Goal: Task Accomplishment & Management: Use online tool/utility

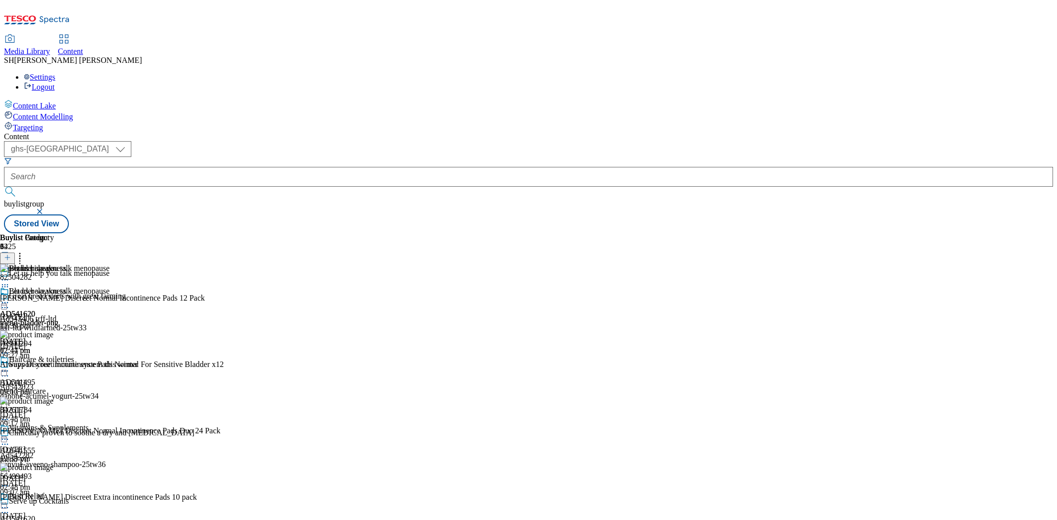
select select "ghs-uk"
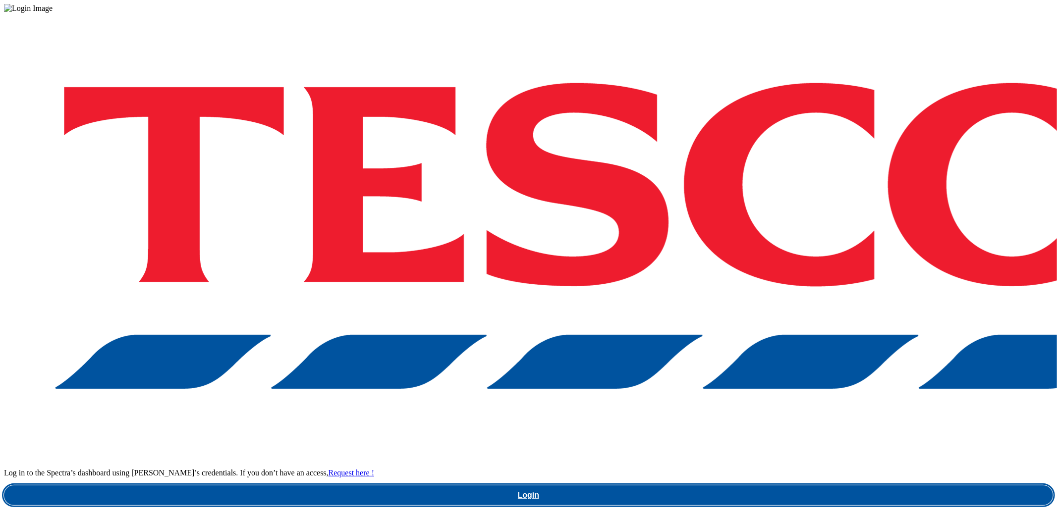
click at [793, 485] on link "Login" at bounding box center [528, 495] width 1049 height 20
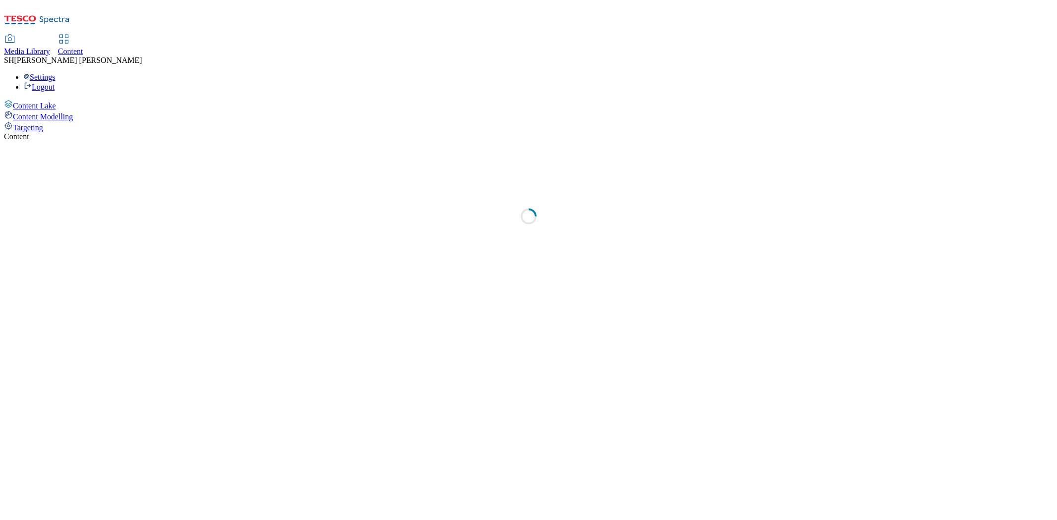
select select "ghs-[GEOGRAPHIC_DATA]"
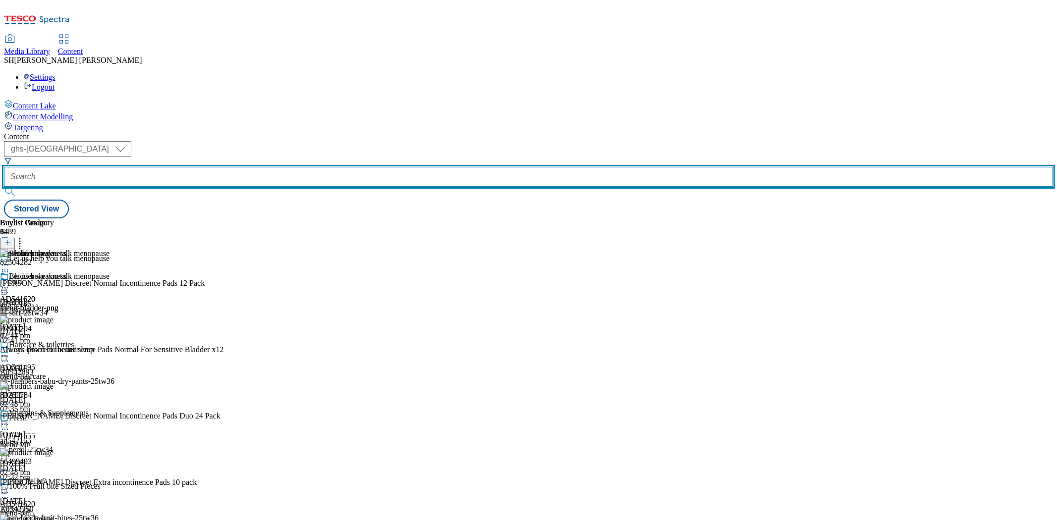
click at [233, 167] on input "text" at bounding box center [528, 177] width 1049 height 20
paste input "coca-cola-fanta-25tw33"
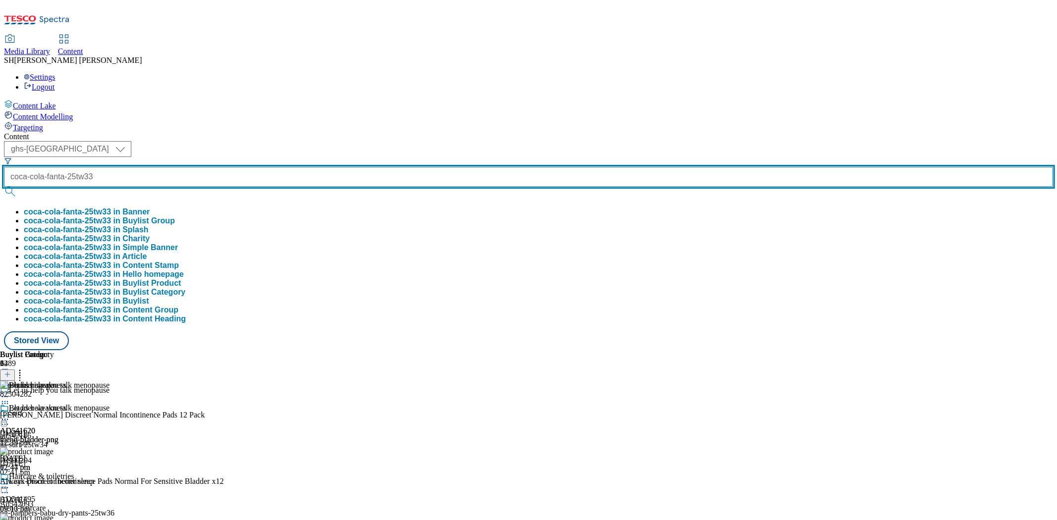
type input "coca-cola-fanta-25tw33"
click at [4, 187] on button "submit" at bounding box center [11, 192] width 14 height 10
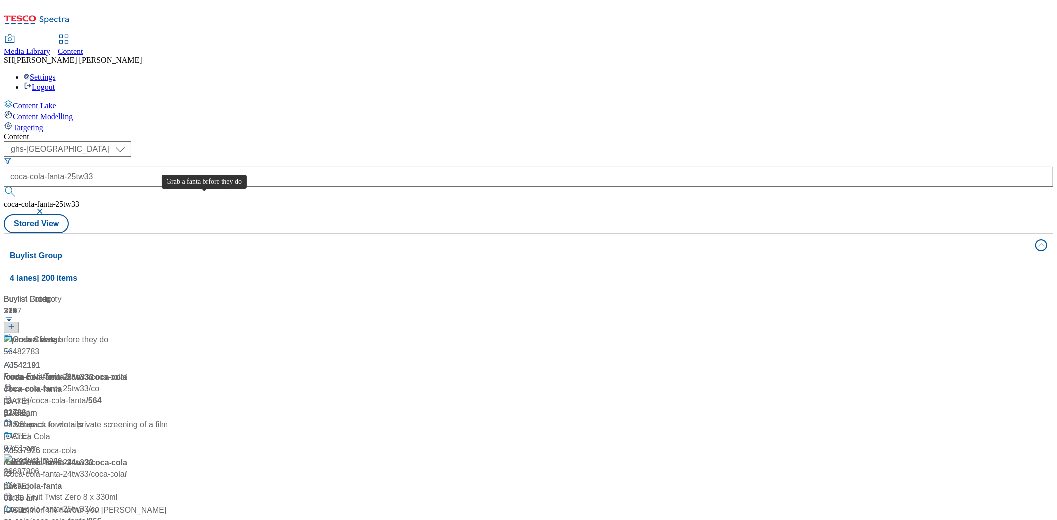
click at [108, 334] on div "Grab a fanta brfore they do" at bounding box center [60, 340] width 95 height 12
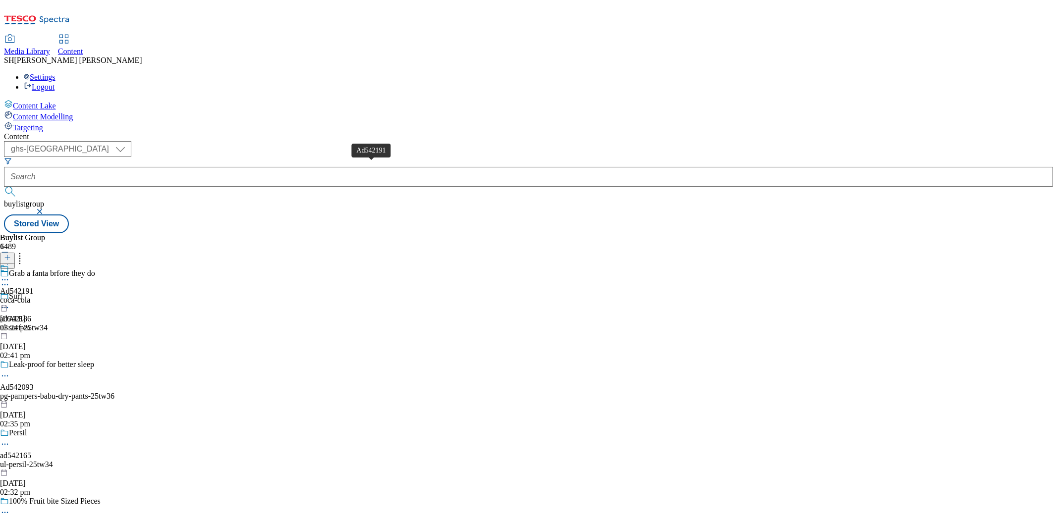
click at [34, 287] on span "Ad542191" at bounding box center [17, 291] width 34 height 9
click at [10, 275] on icon at bounding box center [5, 280] width 10 height 10
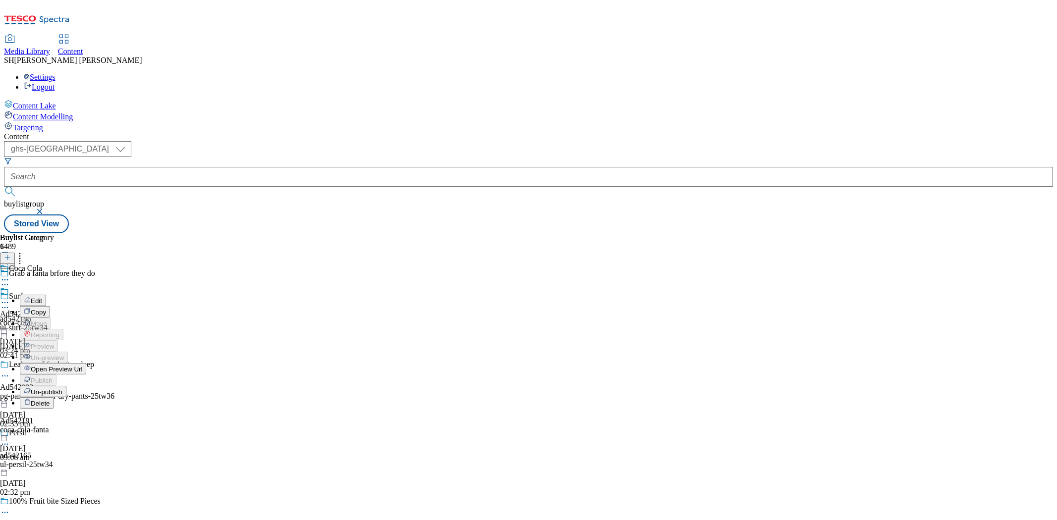
click at [62, 388] on span "Un-publish" at bounding box center [47, 391] width 32 height 7
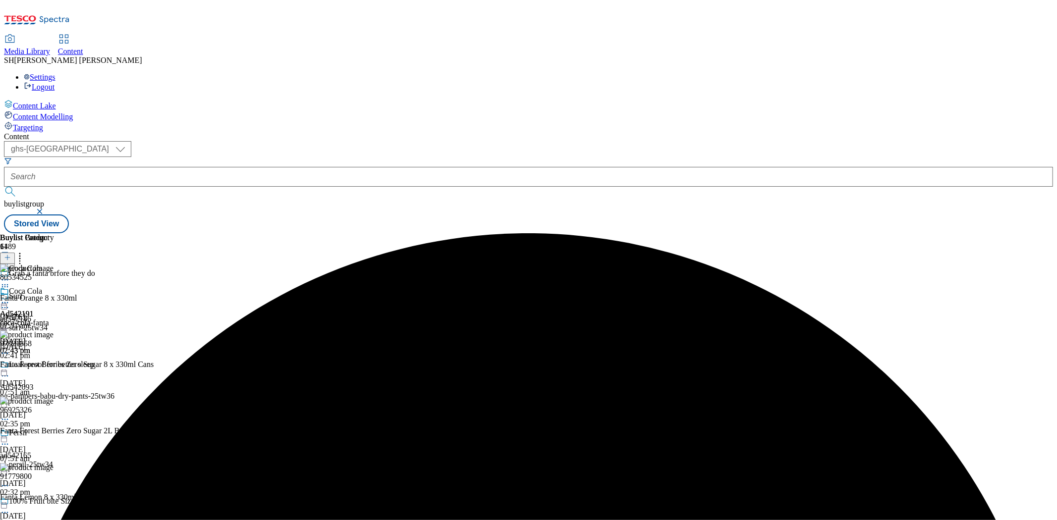
click at [10, 298] on icon at bounding box center [5, 303] width 10 height 10
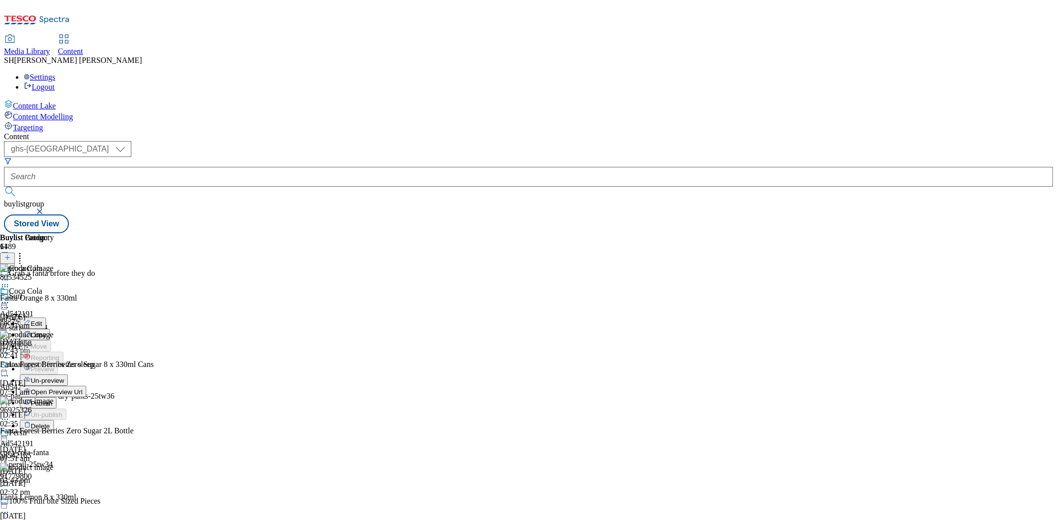
click at [64, 377] on span "Un-preview" at bounding box center [47, 380] width 33 height 7
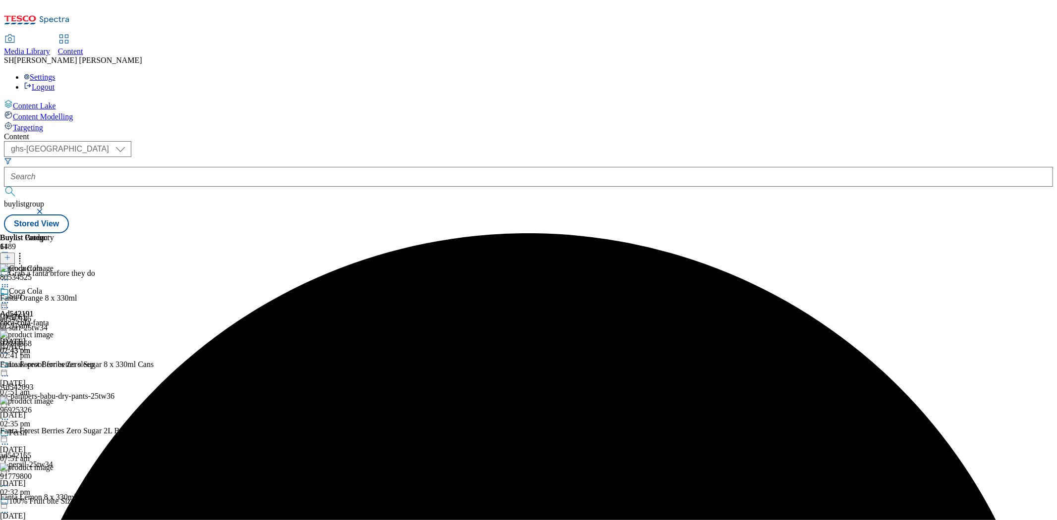
click at [3, 302] on circle at bounding box center [2, 302] width 1 height 1
click at [42, 320] on span "Edit" at bounding box center [36, 323] width 11 height 7
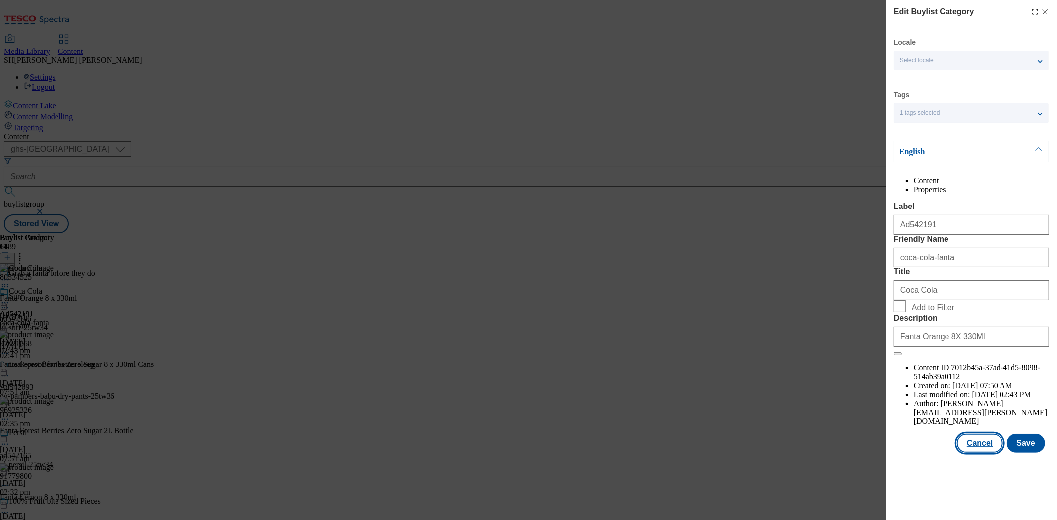
click at [981, 453] on button "Cancel" at bounding box center [980, 443] width 46 height 19
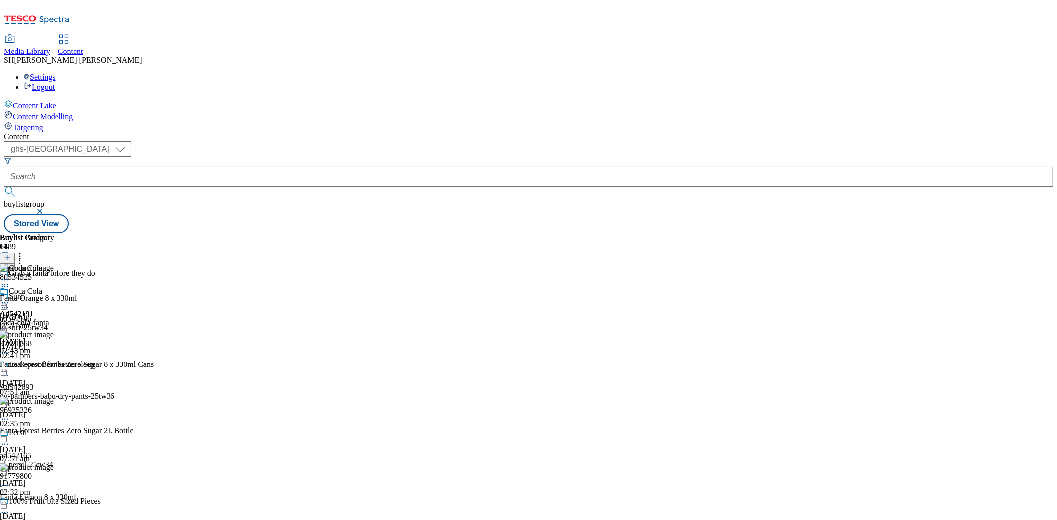
click at [3, 302] on circle at bounding box center [2, 302] width 1 height 1
click at [42, 320] on span "Edit" at bounding box center [36, 323] width 11 height 7
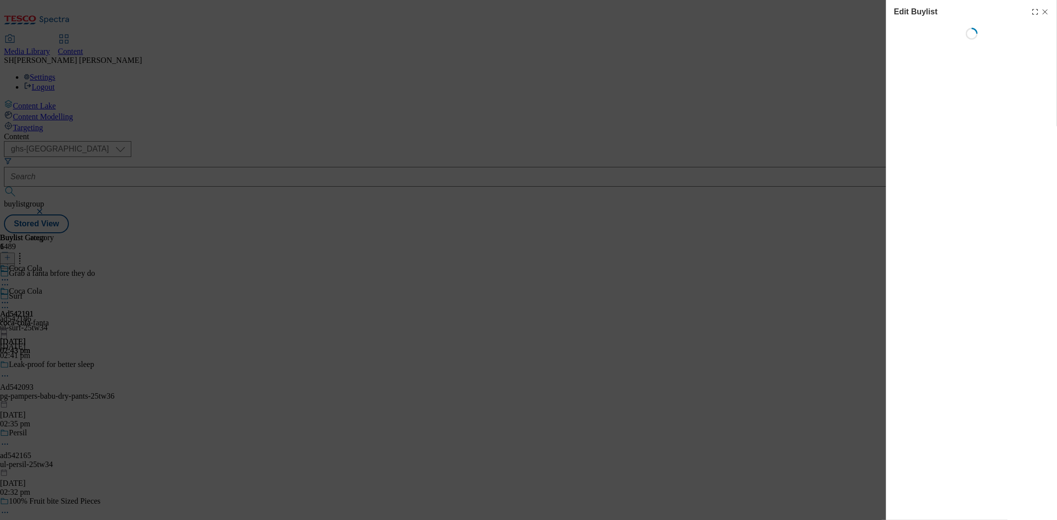
select select "tactical"
select select "supplier funded short term 1-3 weeks"
select select "dunnhumby"
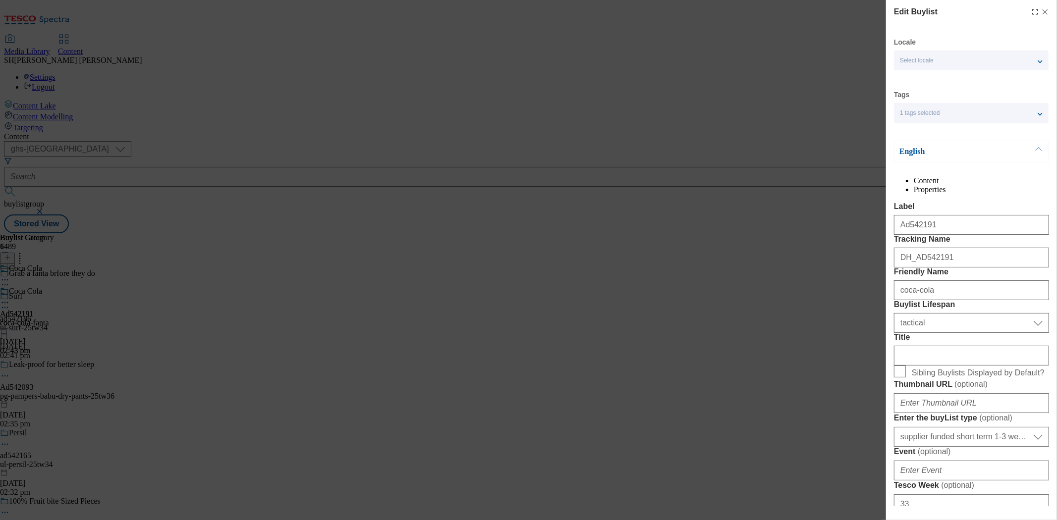
select select "Banner"
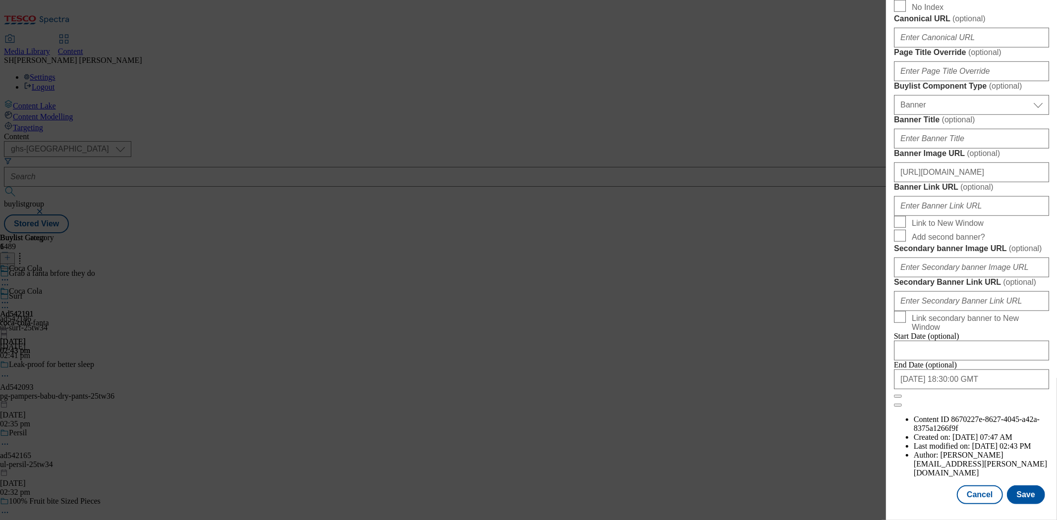
scroll to position [925, 0]
click at [266, 158] on div "Edit Buylist Locale Select locale English Welsh Tags 1 tags selected fnf market…" at bounding box center [528, 260] width 1057 height 520
click at [279, 156] on div "Edit Buylist Locale Select locale English Welsh Tags 1 tags selected fnf market…" at bounding box center [528, 260] width 1057 height 520
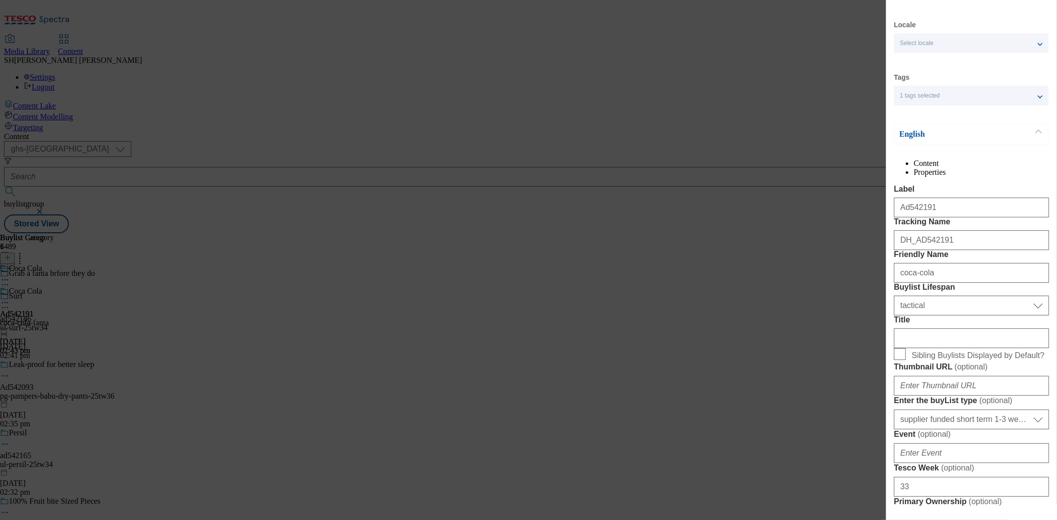
scroll to position [0, 0]
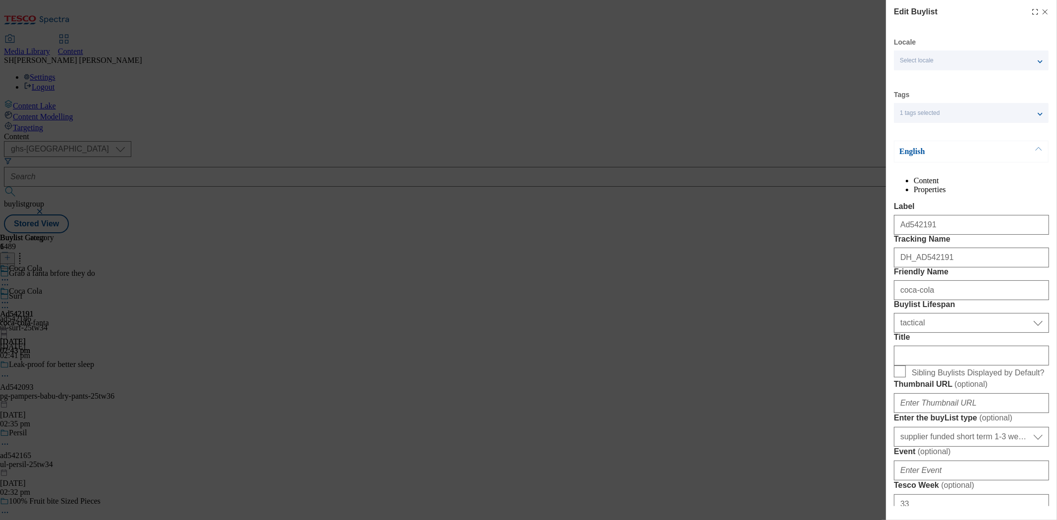
click at [1041, 12] on icon "Modal" at bounding box center [1045, 12] width 8 height 8
select select "tactical"
select select "supplier funded short term 1-3 weeks"
select select "dunnhumby"
select select "Banner"
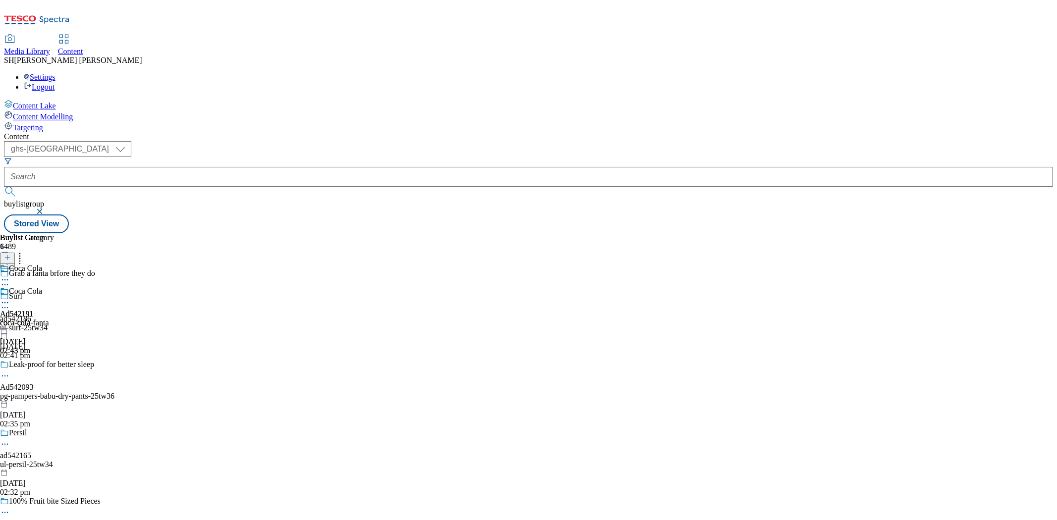
click at [10, 280] on icon at bounding box center [5, 285] width 10 height 10
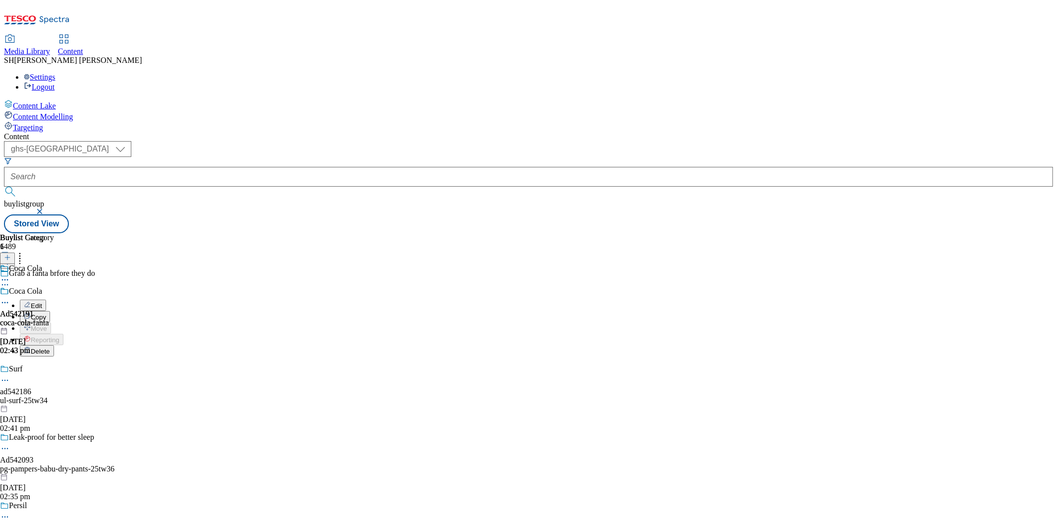
click at [42, 302] on span "Edit" at bounding box center [36, 305] width 11 height 7
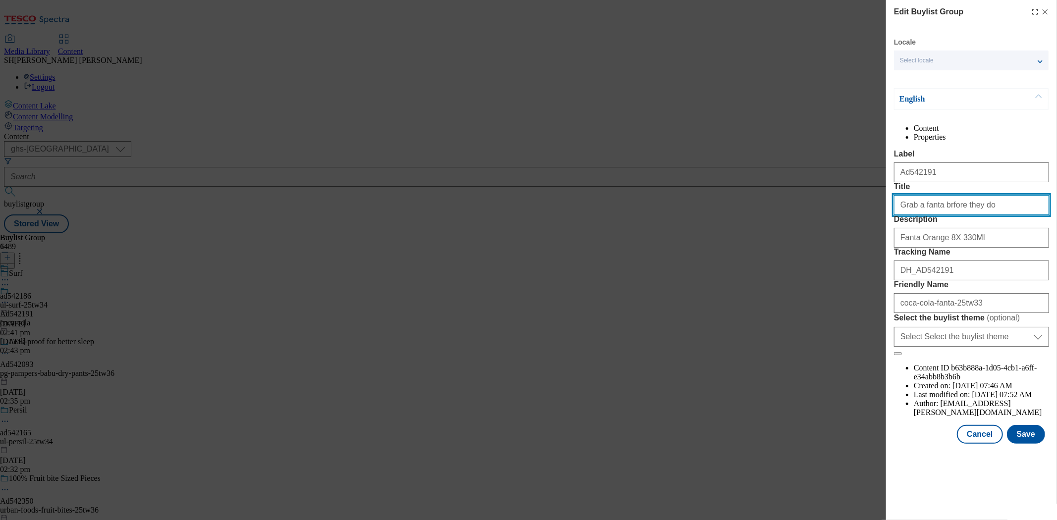
click at [941, 215] on input "Grab a fanta brfore they do" at bounding box center [971, 205] width 155 height 20
type input "Grab a fanta before they do"
click at [1018, 444] on button "Save" at bounding box center [1026, 434] width 38 height 19
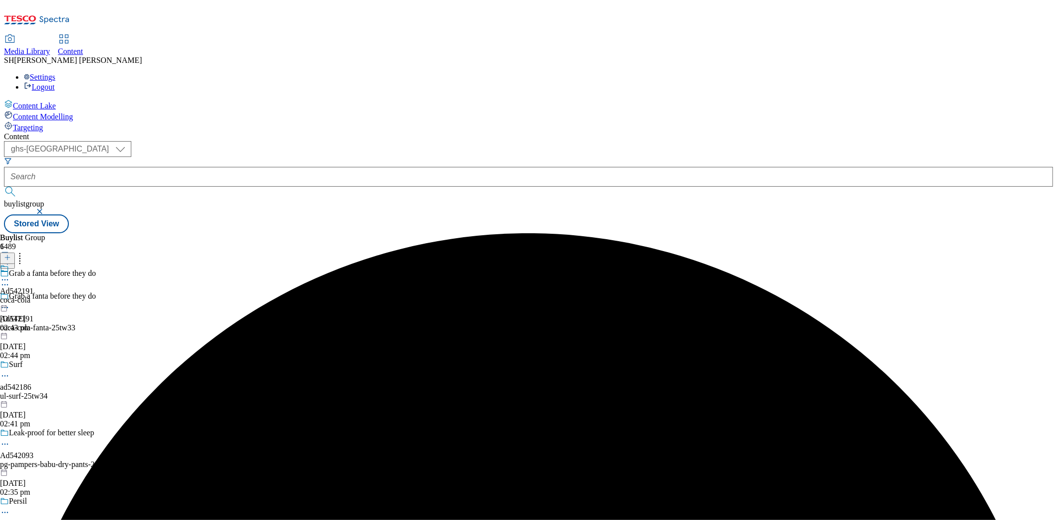
click at [10, 275] on icon at bounding box center [5, 280] width 10 height 10
click at [54, 343] on span "Preview" at bounding box center [42, 346] width 23 height 7
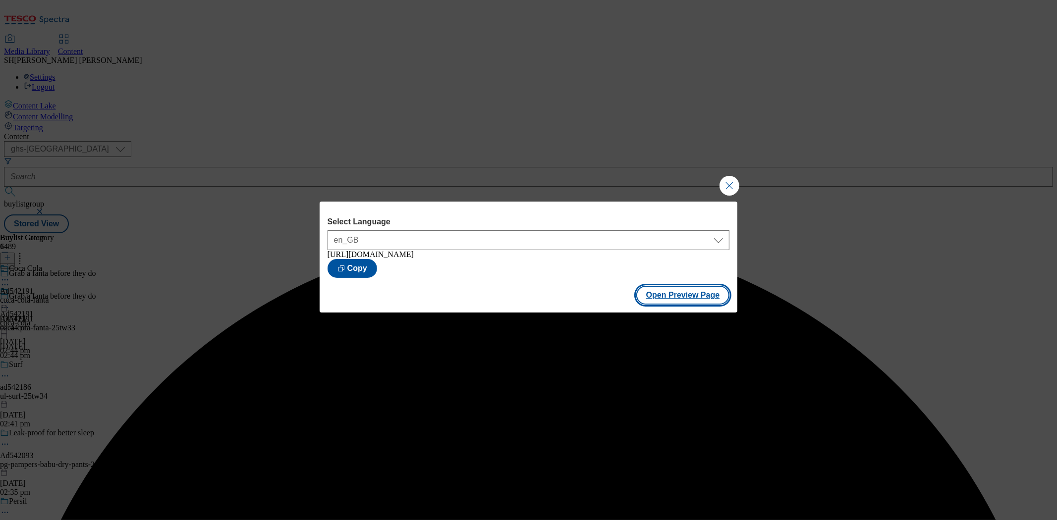
click at [665, 305] on button "Open Preview Page" at bounding box center [683, 295] width 94 height 19
click at [732, 183] on button "Close Modal" at bounding box center [729, 186] width 20 height 20
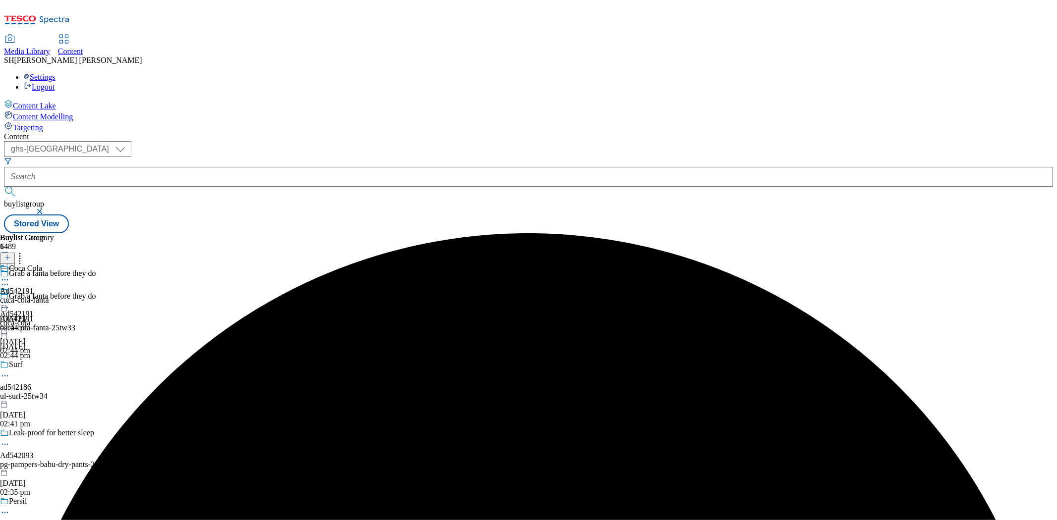
click at [10, 275] on icon at bounding box center [5, 280] width 10 height 10
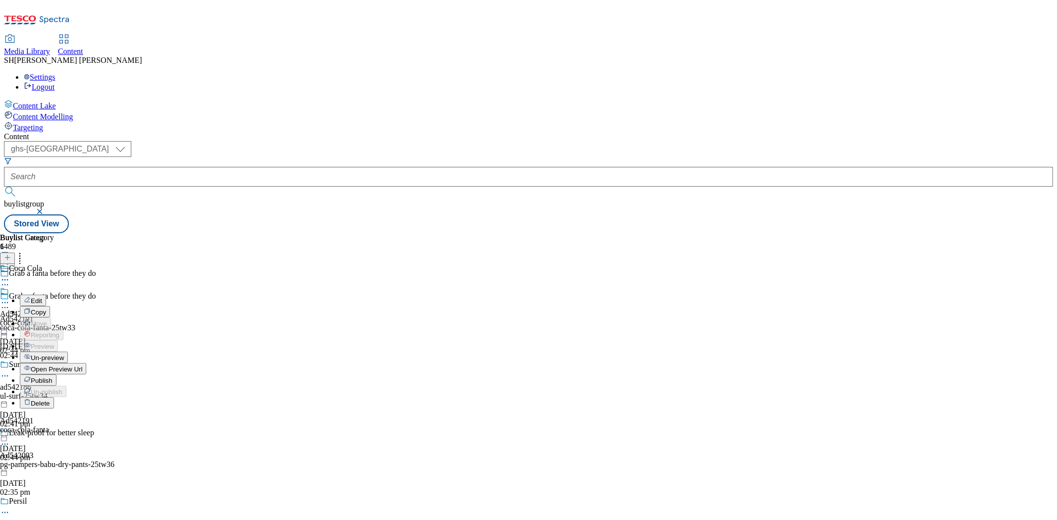
click at [82, 366] on span "Open Preview Url" at bounding box center [57, 369] width 52 height 7
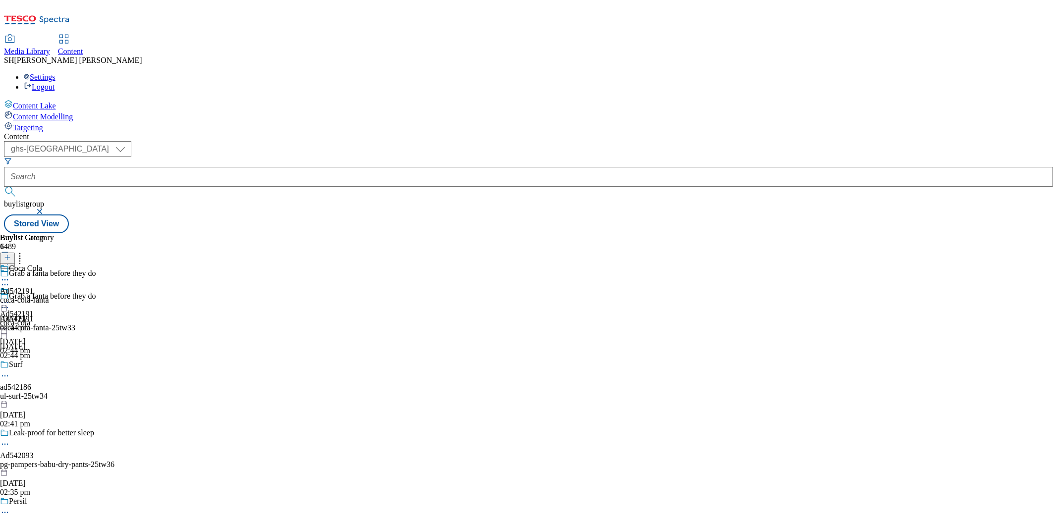
click at [10, 275] on icon at bounding box center [5, 280] width 10 height 10
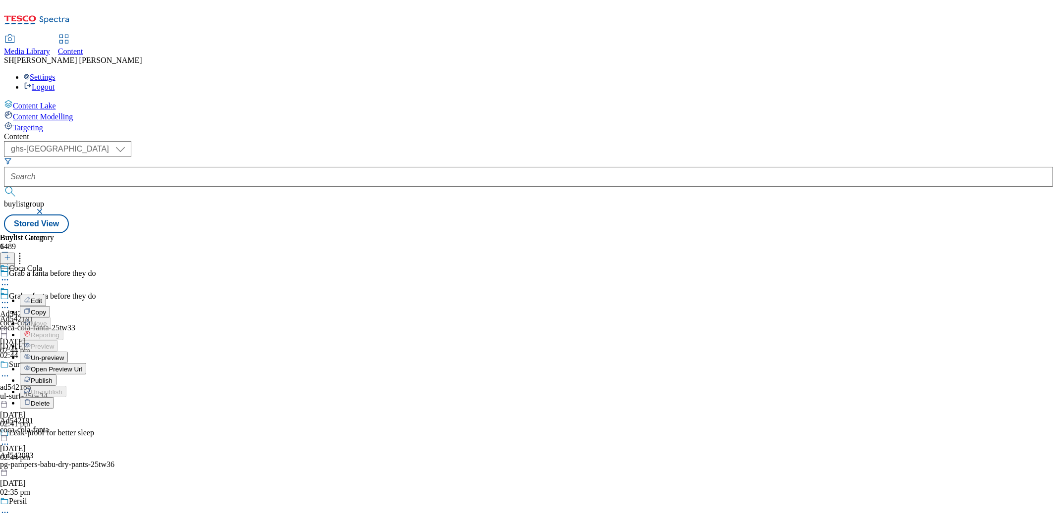
click at [53, 377] on span "Publish" at bounding box center [42, 380] width 22 height 7
